Goal: Check status: Check status

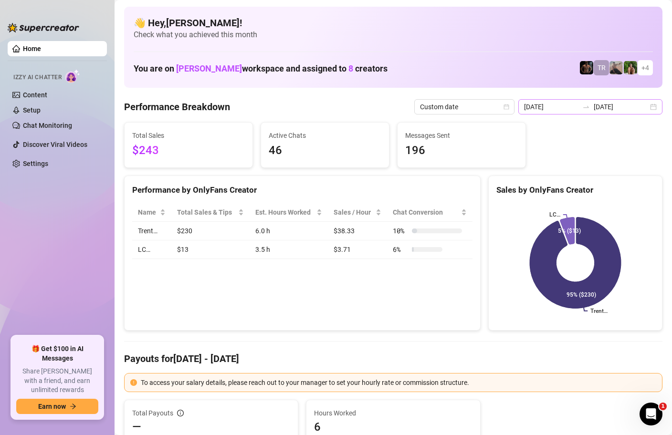
click at [657, 107] on div "[DATE] [DATE]" at bounding box center [590, 106] width 144 height 15
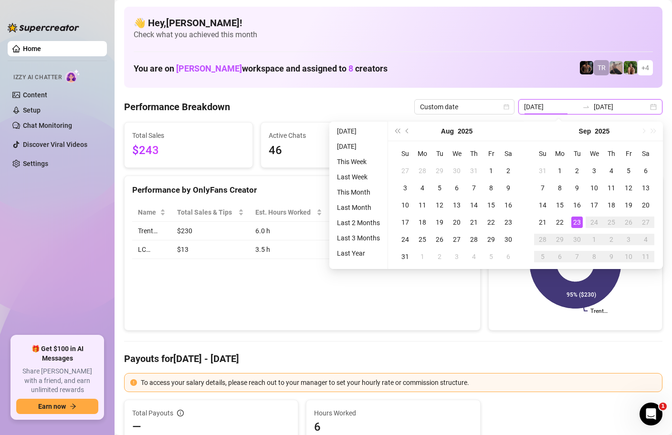
type input "[DATE]"
click at [576, 218] on div "23" at bounding box center [576, 222] width 11 height 11
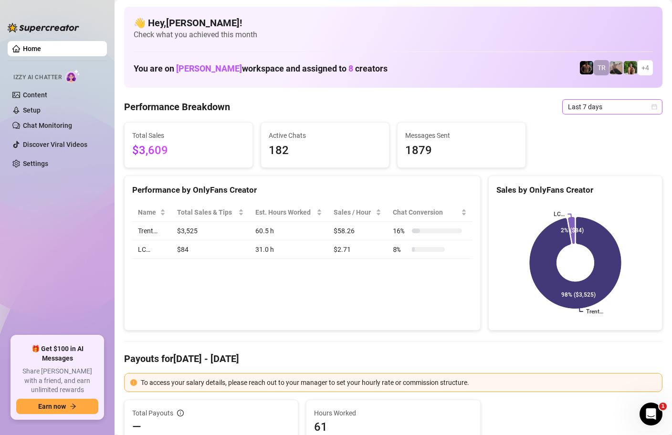
click at [652, 107] on icon "calendar" at bounding box center [654, 107] width 6 height 6
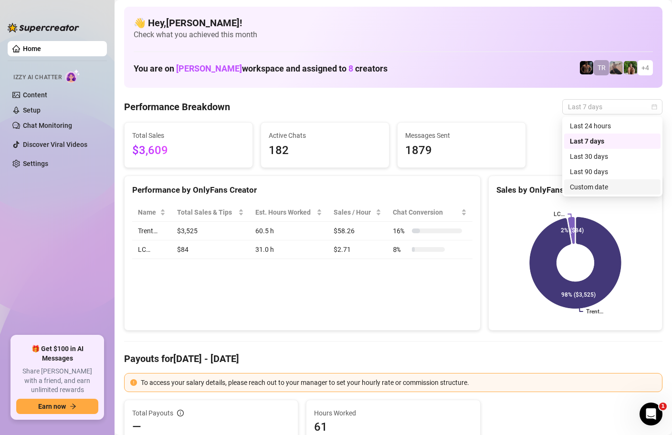
click at [590, 191] on div "Custom date" at bounding box center [612, 187] width 85 height 10
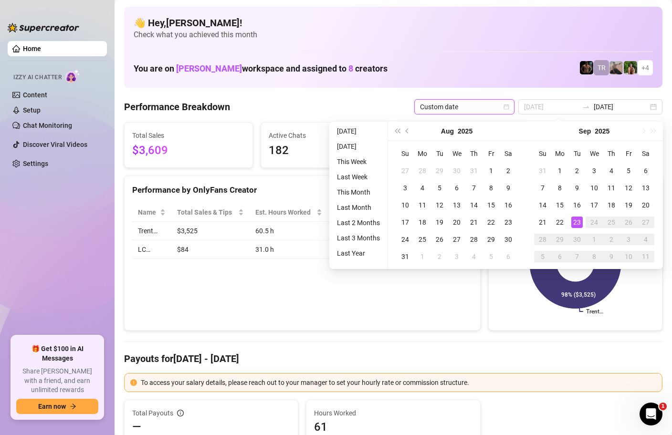
type input "[DATE]"
click at [575, 223] on div "23" at bounding box center [576, 222] width 11 height 11
type input "[DATE]"
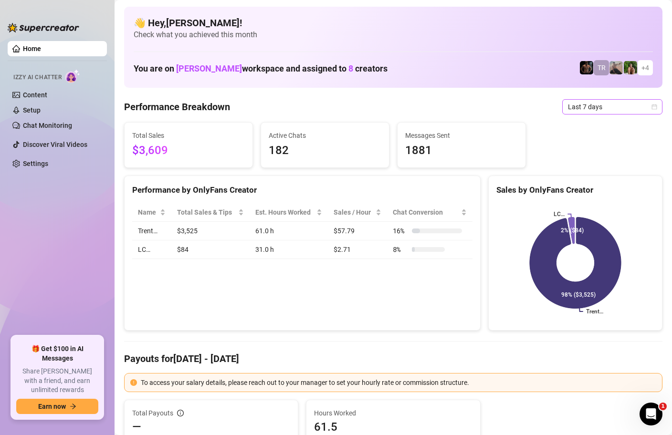
click at [655, 108] on icon "calendar" at bounding box center [654, 107] width 6 height 6
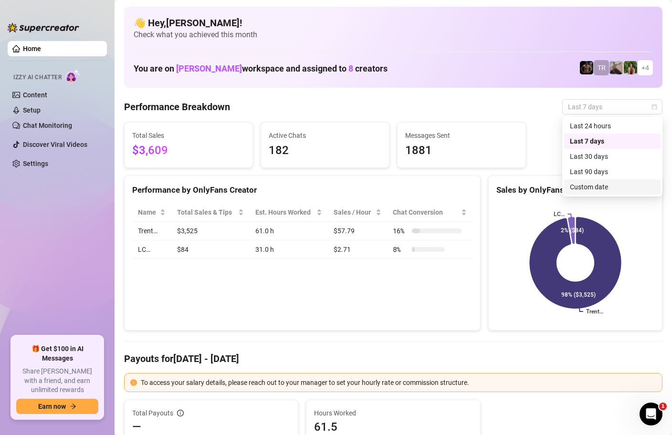
click at [590, 188] on div "Custom date" at bounding box center [612, 187] width 85 height 10
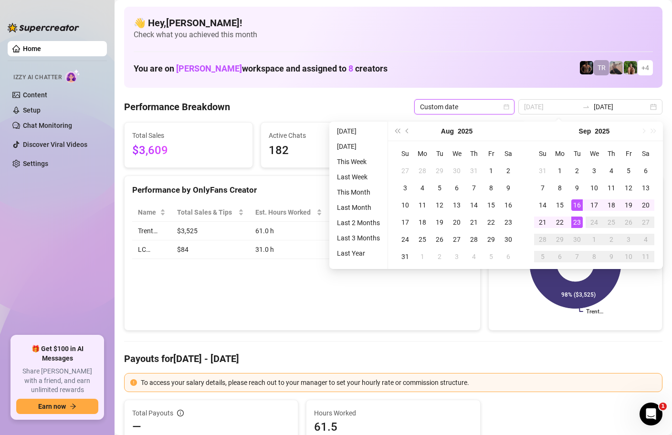
type input "[DATE]"
click at [574, 221] on div "23" at bounding box center [576, 222] width 11 height 11
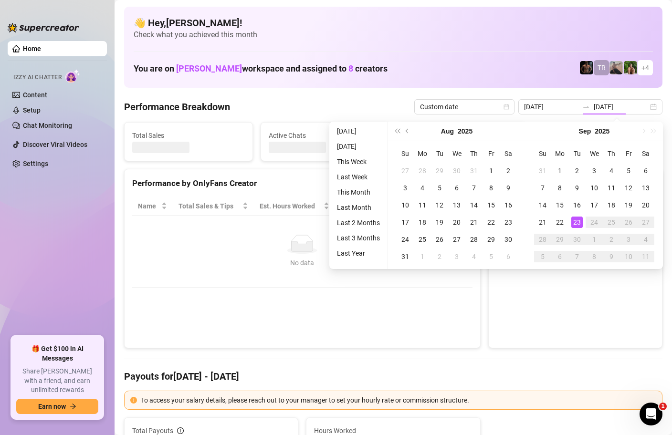
type input "[DATE]"
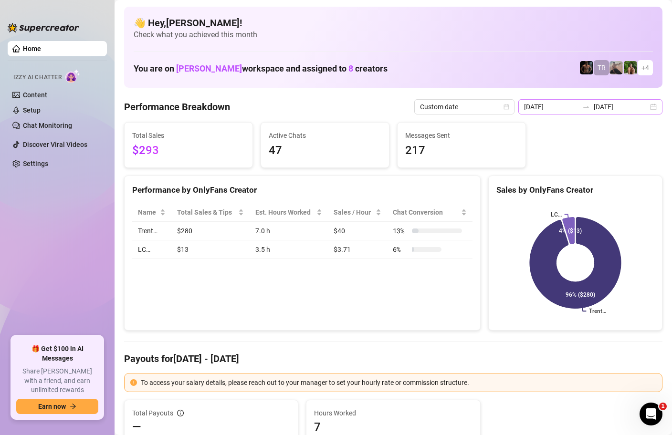
click at [655, 105] on div "[DATE] [DATE]" at bounding box center [590, 106] width 144 height 15
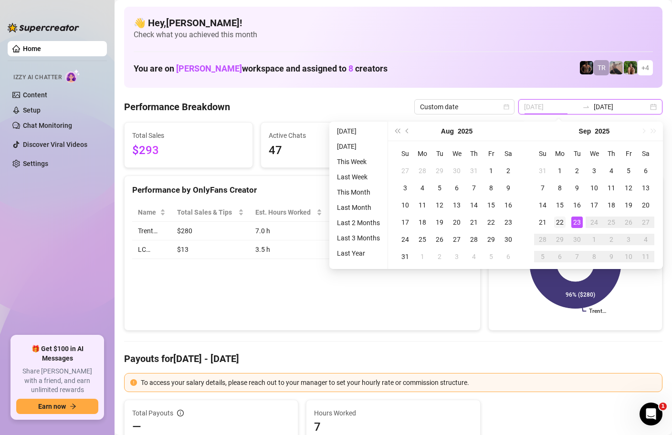
type input "[DATE]"
click at [561, 221] on div "22" at bounding box center [559, 222] width 11 height 11
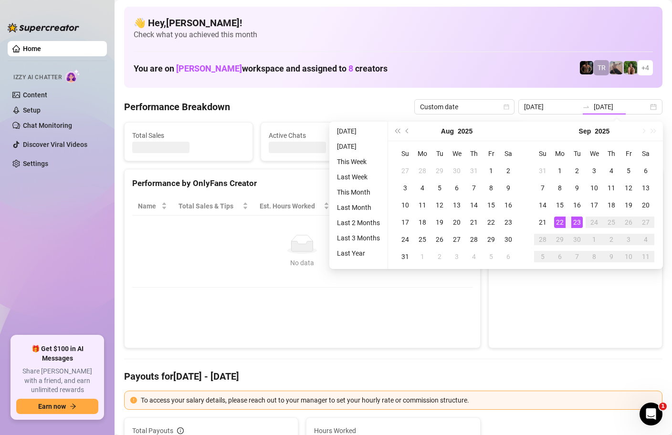
type input "[DATE]"
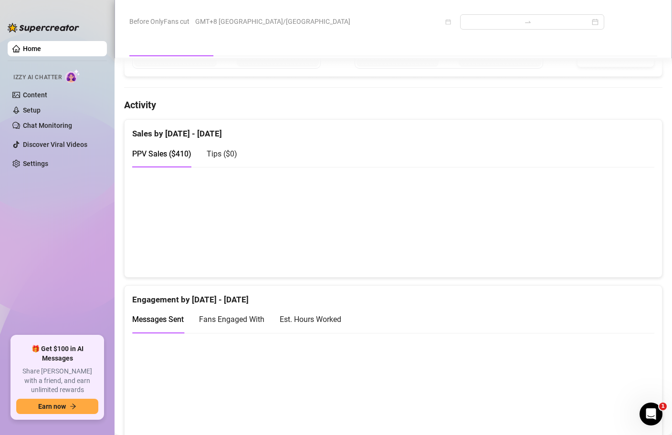
scroll to position [433, 0]
